Goal: Communication & Community: Answer question/provide support

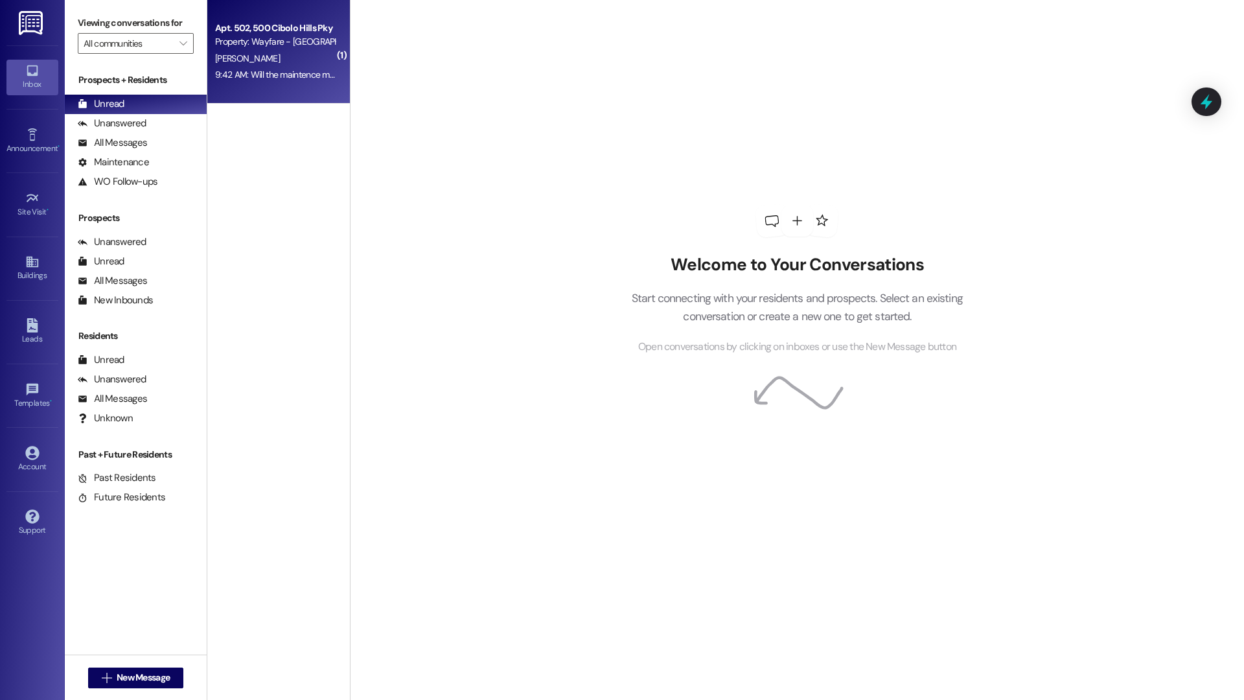
click at [283, 76] on div "9:42 AM: Will the maintence man be available? 9:42 AM: Will the maintence man b…" at bounding box center [303, 75] width 176 height 12
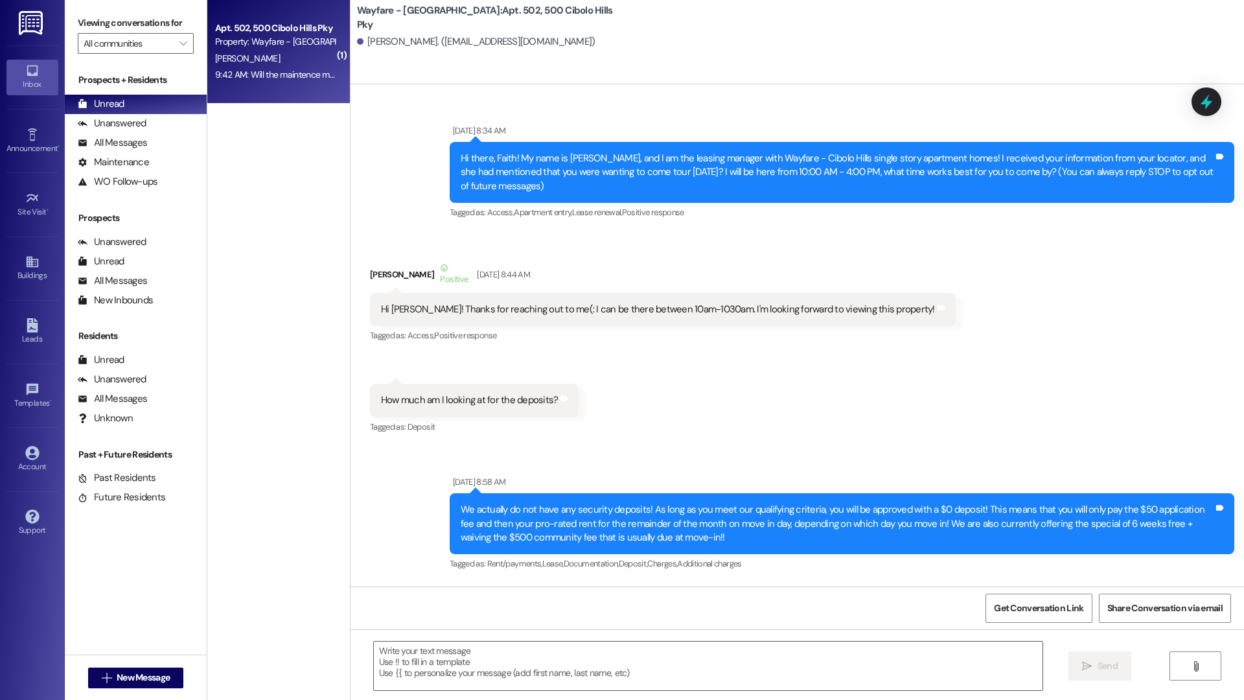
scroll to position [53846, 0]
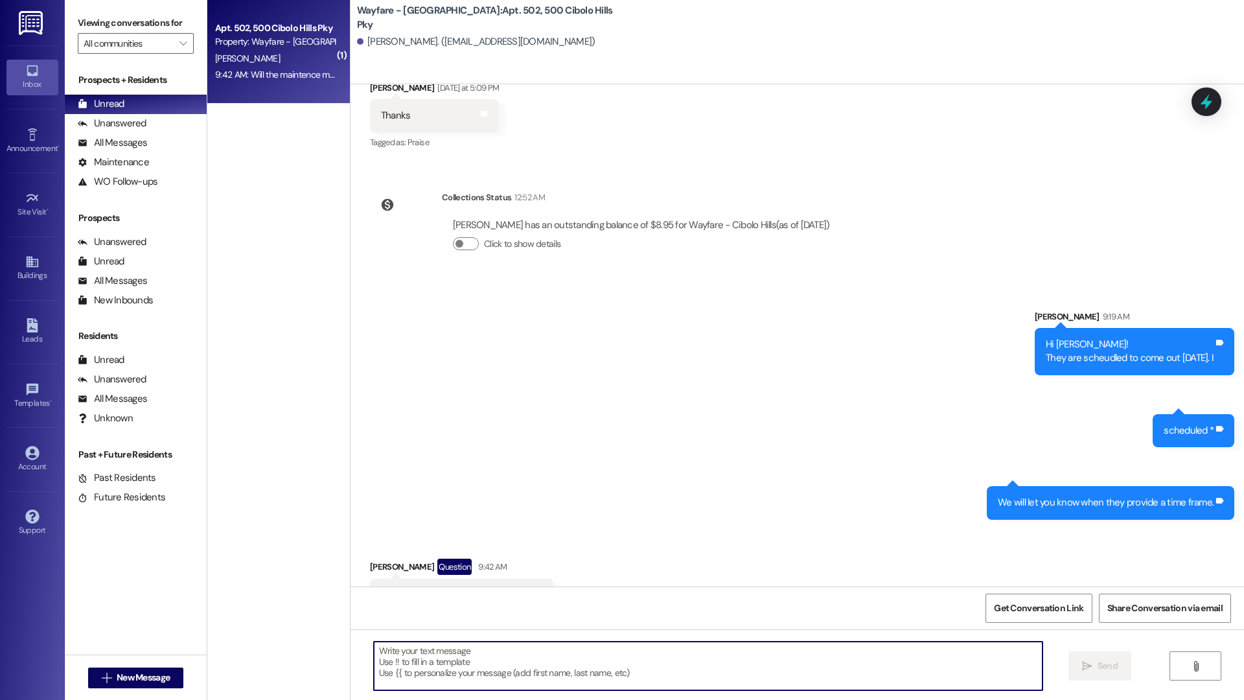
click at [464, 667] on textarea at bounding box center [708, 666] width 669 height 49
type textarea "To remove the dryer?"
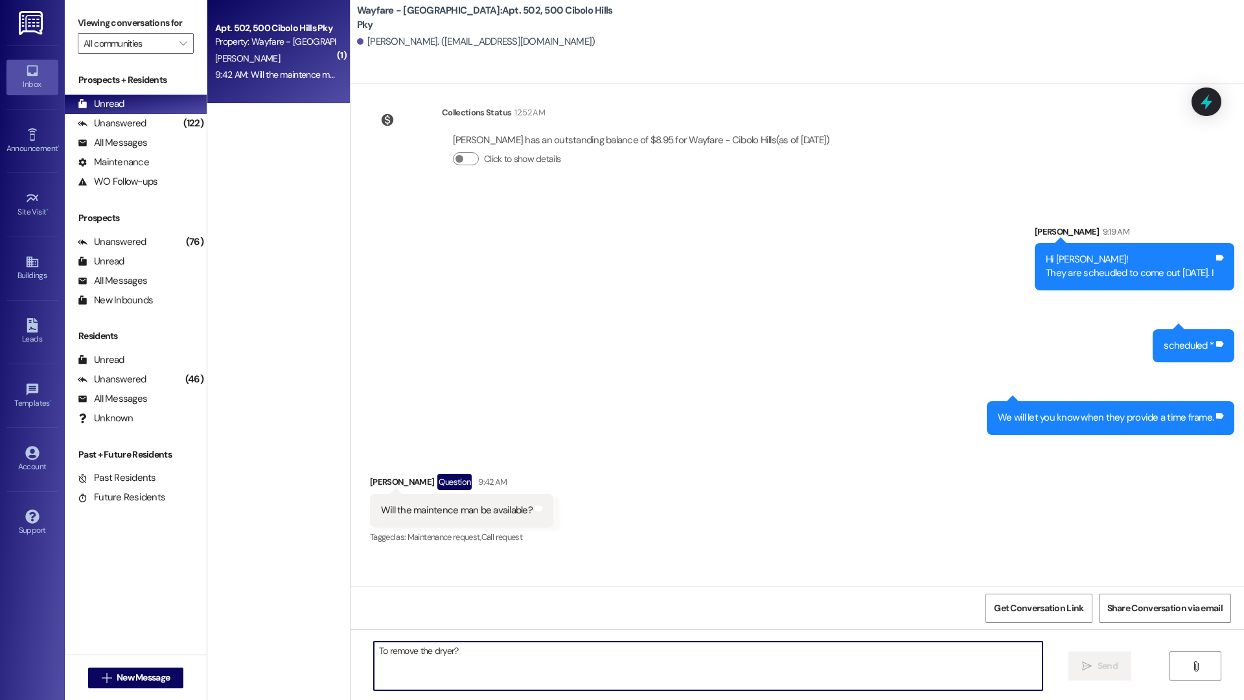
scroll to position [53936, 0]
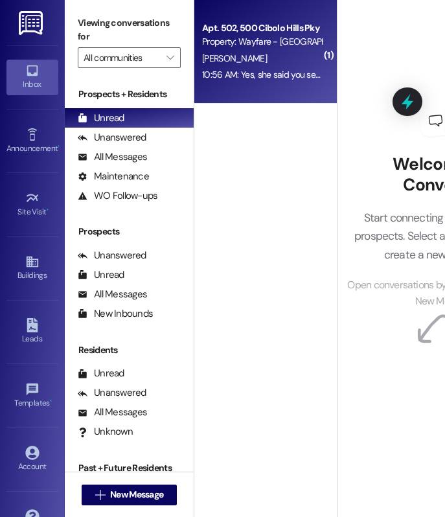
click at [297, 82] on div "10:56 AM: Yes, she said you sent them away because you didn't have a maintence …" at bounding box center [262, 75] width 122 height 16
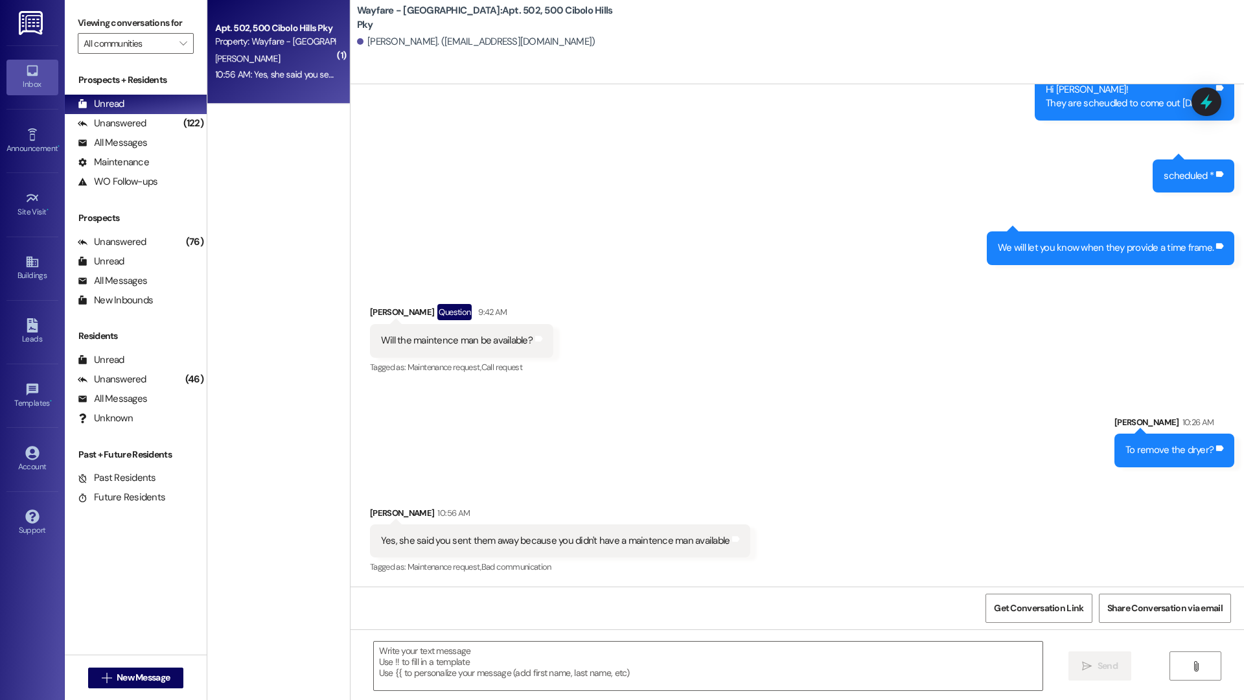
scroll to position [54046, 0]
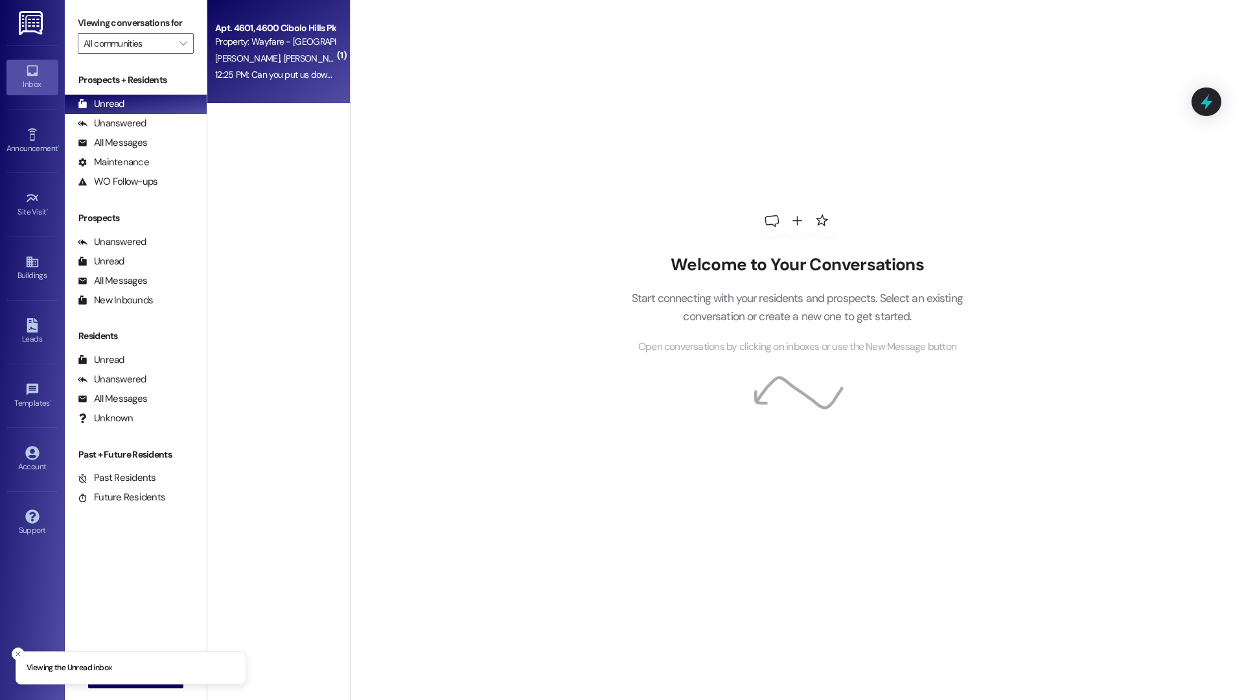
click at [272, 69] on div "12:25 PM: Can you put us down next week for pest control. Inside, outside of ho…" at bounding box center [490, 75] width 550 height 12
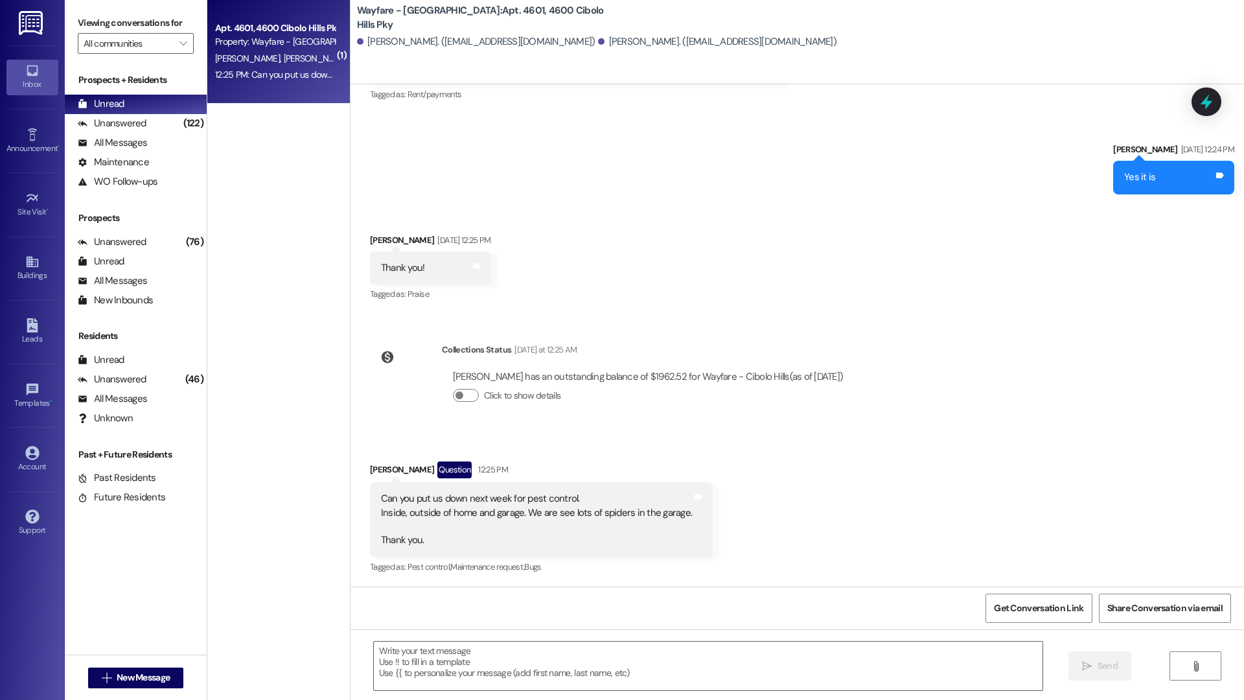
scroll to position [23240, 0]
